Goal: Information Seeking & Learning: Learn about a topic

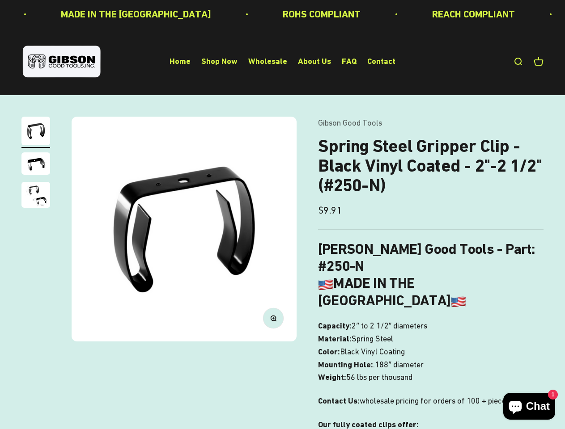
click at [282, 215] on img at bounding box center [184, 229] width 225 height 225
click at [184, 229] on img at bounding box center [184, 229] width 225 height 225
click at [273, 318] on icon "button" at bounding box center [273, 318] width 2 height 2
click at [36, 132] on img "Go to item 1" at bounding box center [35, 131] width 29 height 29
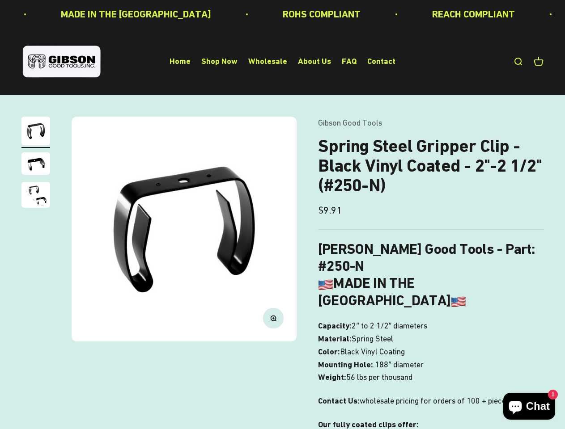
click at [36, 165] on img "Go to item 2" at bounding box center [35, 163] width 29 height 22
click at [36, 196] on img "Go to item 3" at bounding box center [35, 195] width 29 height 26
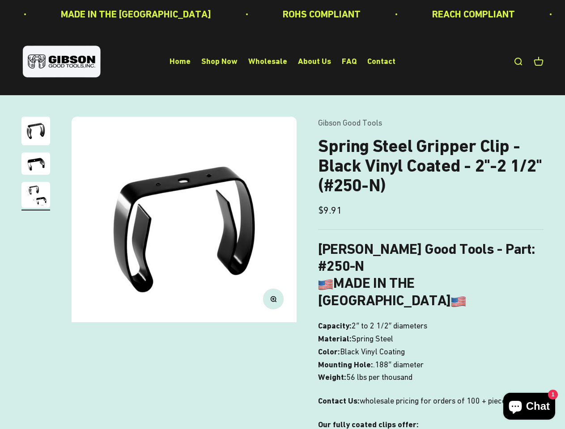
scroll to position [0, 461]
